Goal: Information Seeking & Learning: Check status

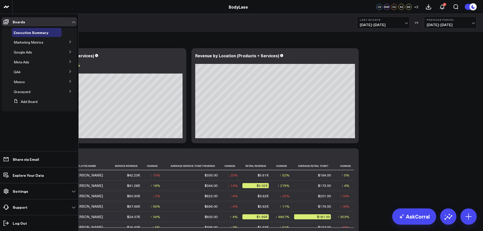
click at [70, 51] on icon at bounding box center [69, 51] width 1 height 3
click at [20, 50] on span "Google Ads" at bounding box center [23, 52] width 18 height 5
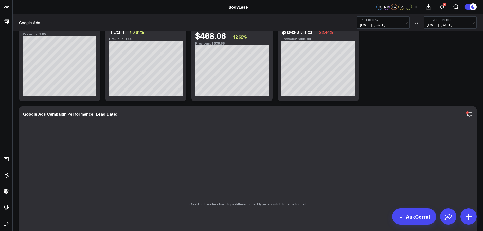
scroll to position [51, 0]
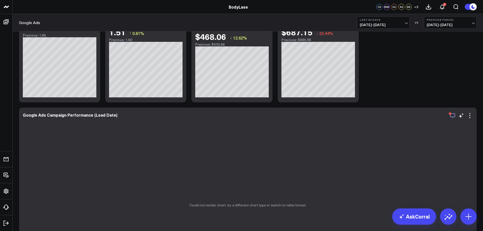
click at [454, 116] on icon "button" at bounding box center [452, 115] width 6 height 6
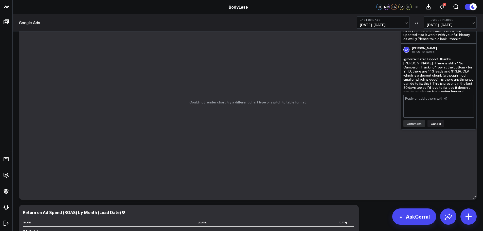
scroll to position [127, 0]
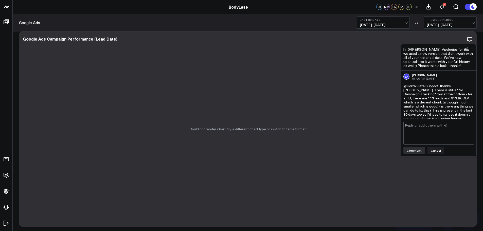
click at [445, 128] on textarea at bounding box center [438, 133] width 70 height 23
click at [392, 27] on span "[DATE] - [DATE]" at bounding box center [382, 25] width 47 height 4
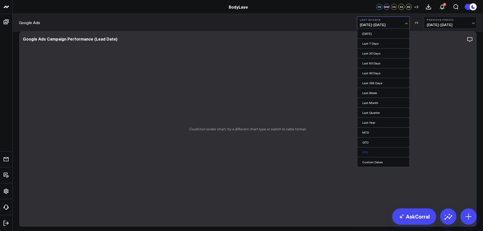
click at [373, 151] on link "YTD" at bounding box center [383, 152] width 52 height 10
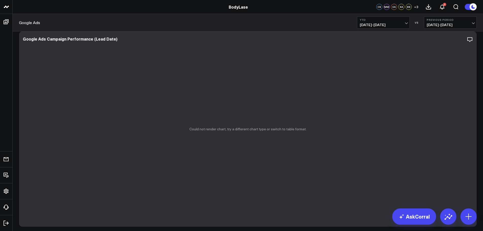
click at [452, 22] on button "Previous Period [DATE] - [DATE]" at bounding box center [450, 22] width 53 height 12
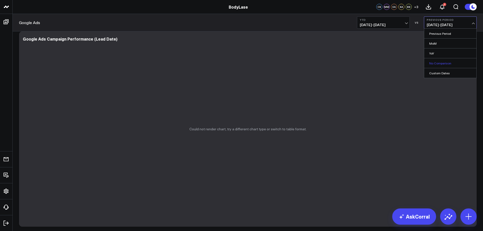
click at [440, 62] on link "No Comparison" at bounding box center [450, 63] width 52 height 10
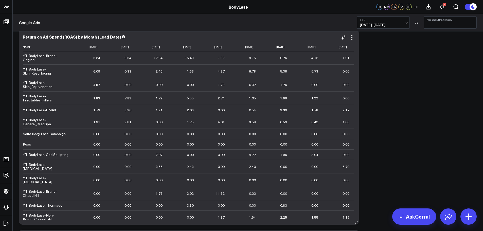
scroll to position [329, 0]
click at [353, 38] on icon at bounding box center [352, 37] width 6 height 6
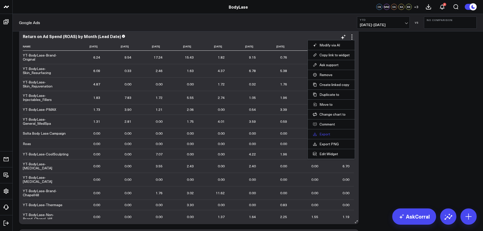
click at [322, 135] on link "Export" at bounding box center [331, 134] width 37 height 5
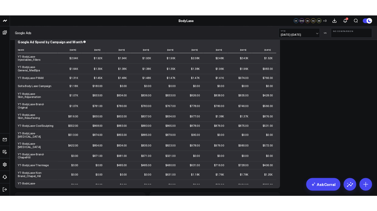
scroll to position [456, 0]
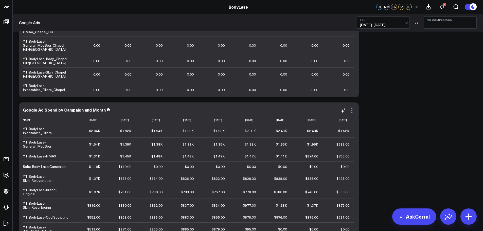
click at [350, 112] on icon at bounding box center [352, 110] width 6 height 6
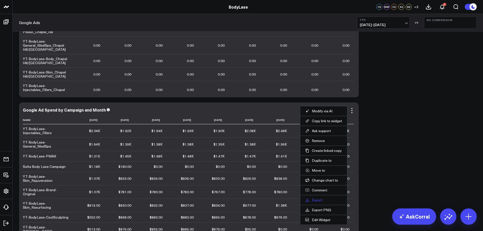
click at [320, 199] on link "Export" at bounding box center [323, 200] width 37 height 5
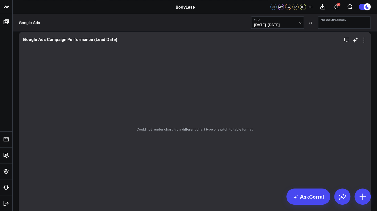
scroll to position [0, 0]
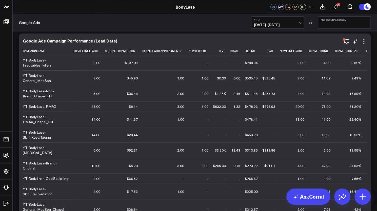
scroll to position [126, 0]
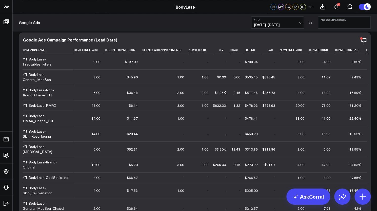
click at [296, 24] on span "01/01/25 - 09/23/25" at bounding box center [277, 25] width 47 height 4
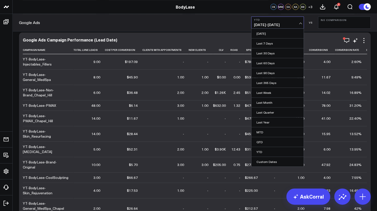
click at [186, 37] on div "Google Ads Campaign Performance (Lead Date) Campaign Name Total Liine Leads Cos…" at bounding box center [195, 129] width 352 height 195
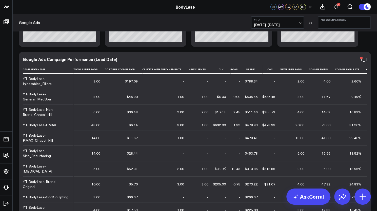
click at [293, 21] on b "YTD" at bounding box center [277, 19] width 47 height 3
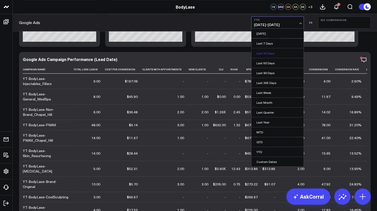
click at [268, 53] on link "Last 30 Days" at bounding box center [278, 53] width 52 height 10
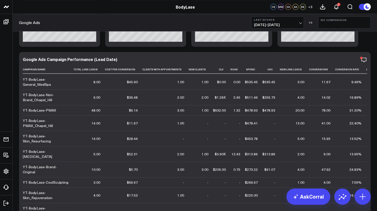
scroll to position [14, 0]
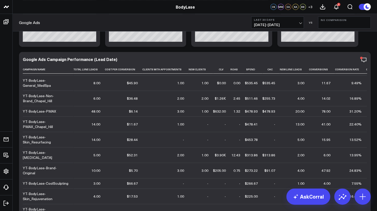
click at [271, 27] on span "[DATE] - [DATE]" at bounding box center [277, 25] width 47 height 4
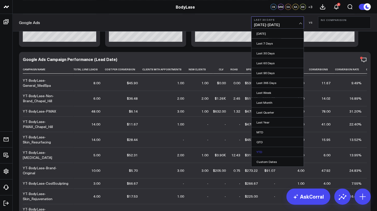
click at [259, 149] on link "YTD" at bounding box center [278, 152] width 52 height 10
